Goal: Information Seeking & Learning: Check status

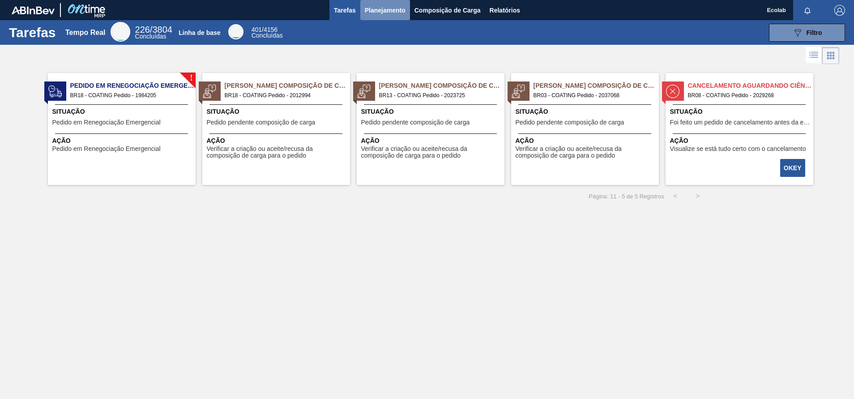
click at [387, 6] on span "Planejamento" at bounding box center [385, 10] width 41 height 11
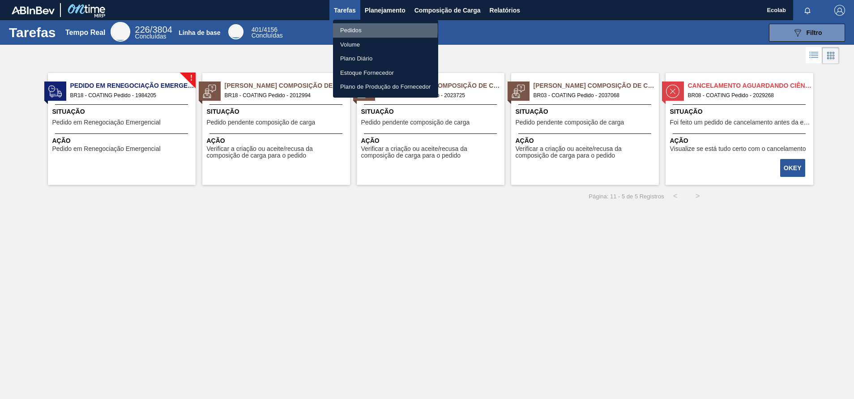
click at [345, 30] on li "Pedidos" at bounding box center [385, 30] width 105 height 14
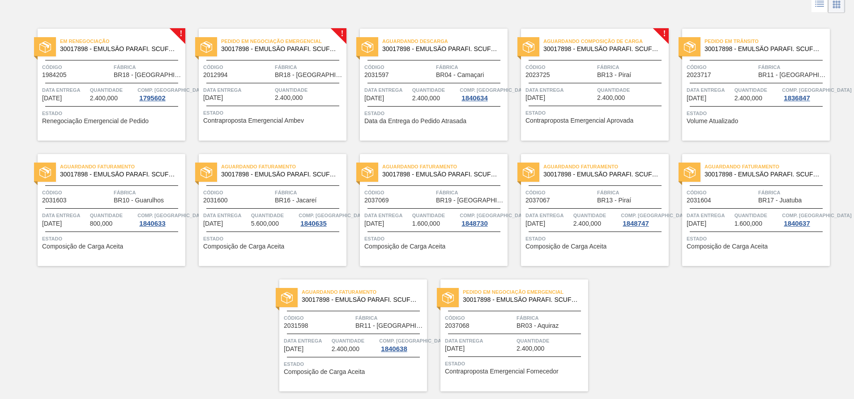
scroll to position [77, 0]
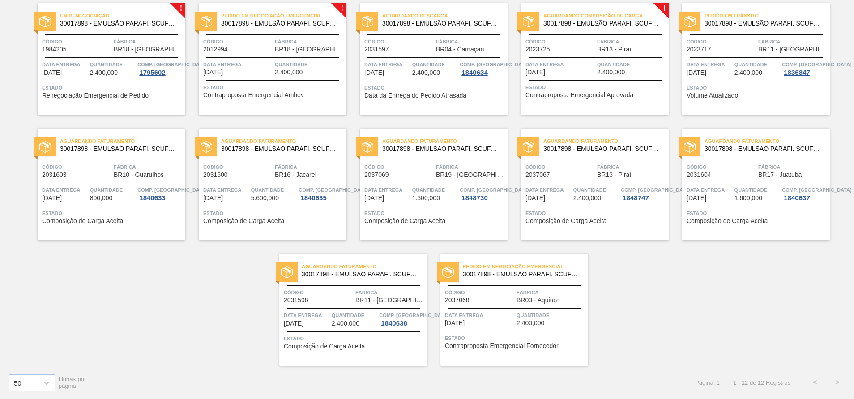
click at [486, 325] on div "Data entrega [DATE]" at bounding box center [479, 319] width 69 height 16
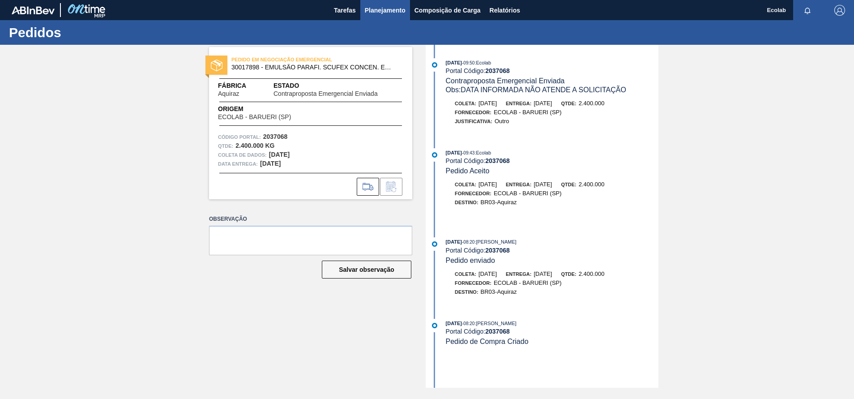
click at [391, 6] on span "Planejamento" at bounding box center [385, 10] width 41 height 11
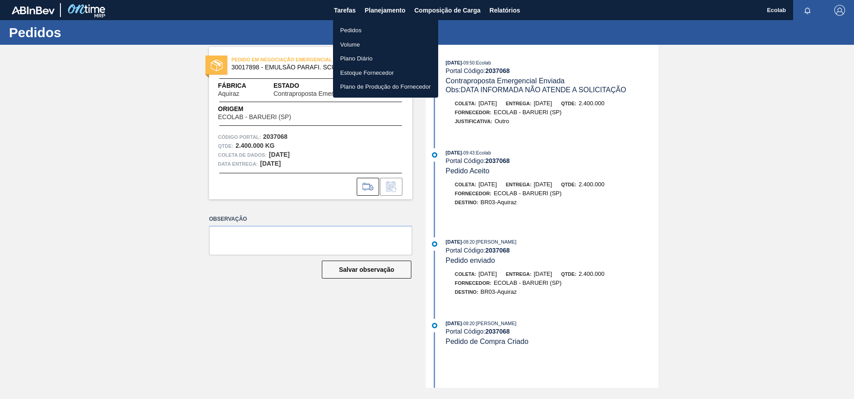
click at [345, 29] on li "Pedidos" at bounding box center [385, 30] width 105 height 14
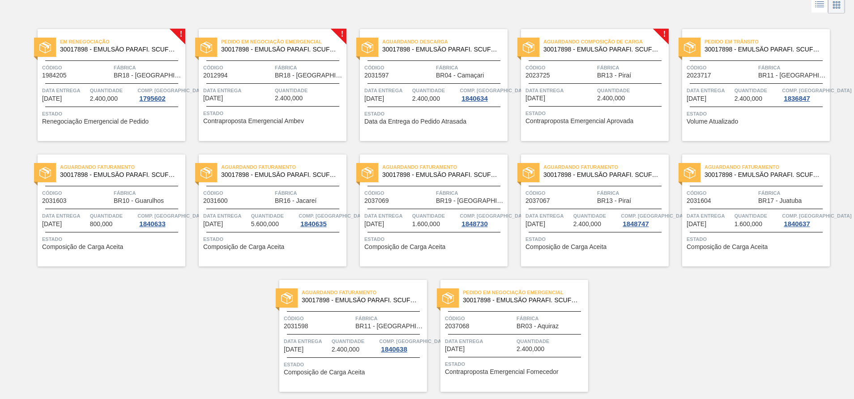
scroll to position [77, 0]
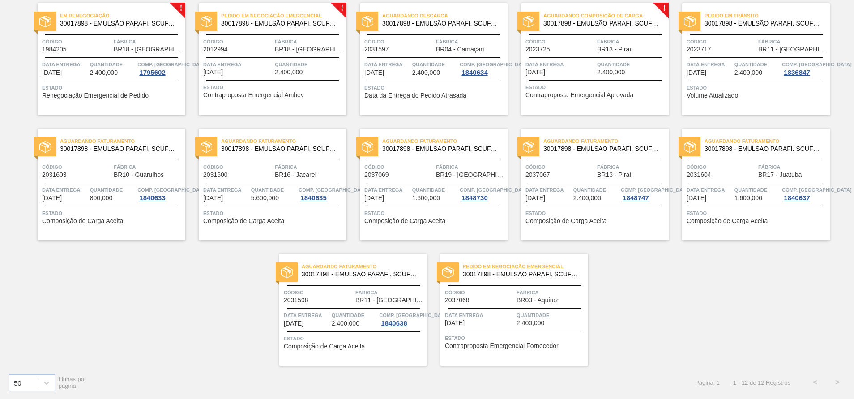
click at [716, 90] on span "Estado" at bounding box center [757, 87] width 141 height 9
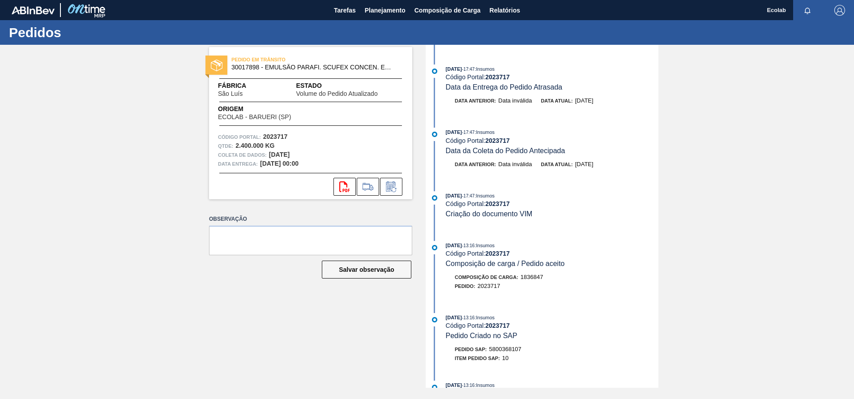
scroll to position [66, 0]
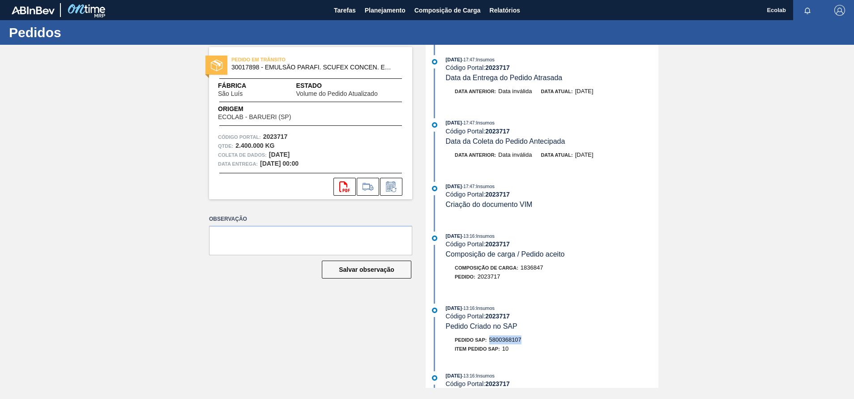
drag, startPoint x: 492, startPoint y: 342, endPoint x: 523, endPoint y: 341, distance: 31.8
click at [523, 341] on div "Pedido SAP: 5800368107" at bounding box center [552, 339] width 213 height 9
copy span "5800368107"
